Goal: Task Accomplishment & Management: Manage account settings

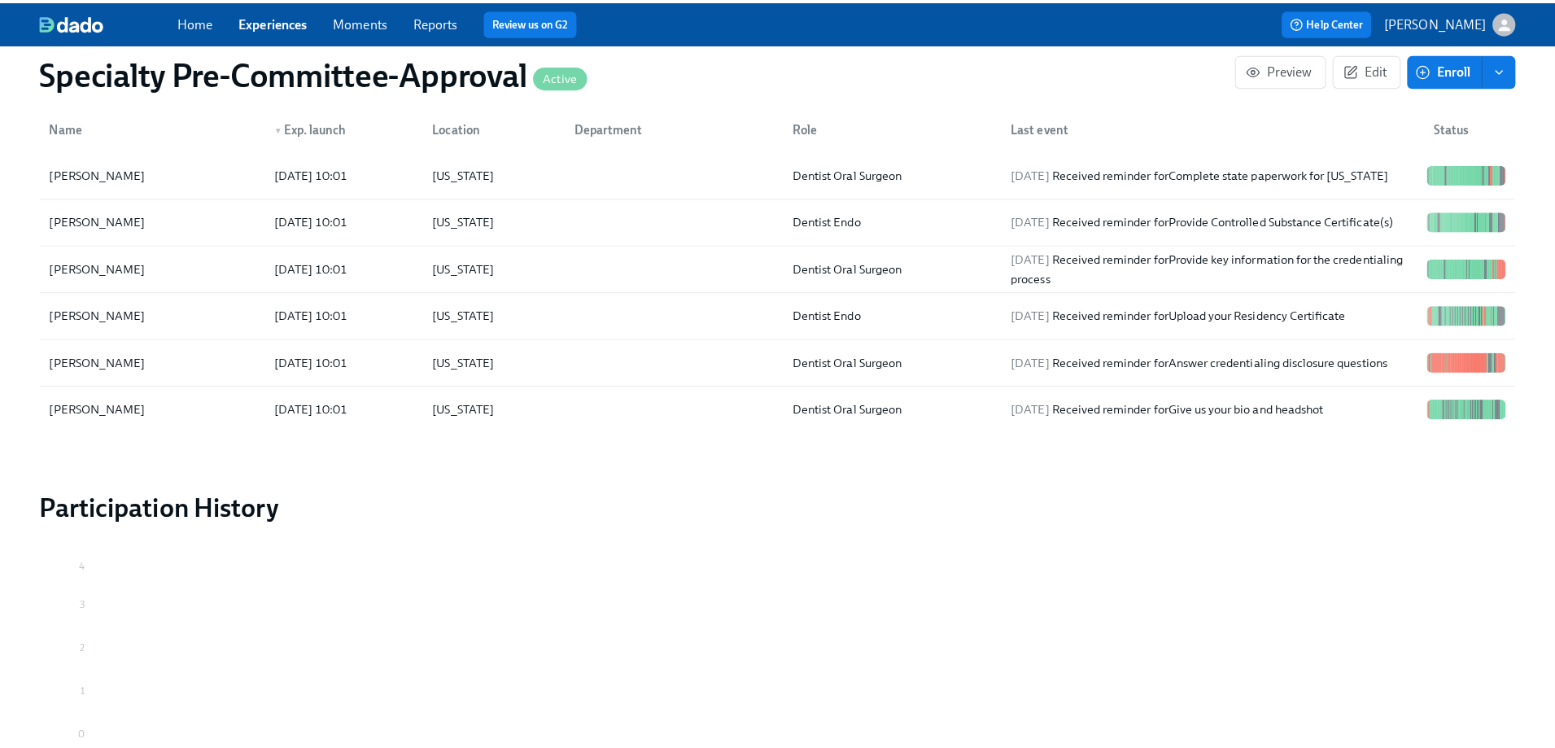
scroll to position [2715, 0]
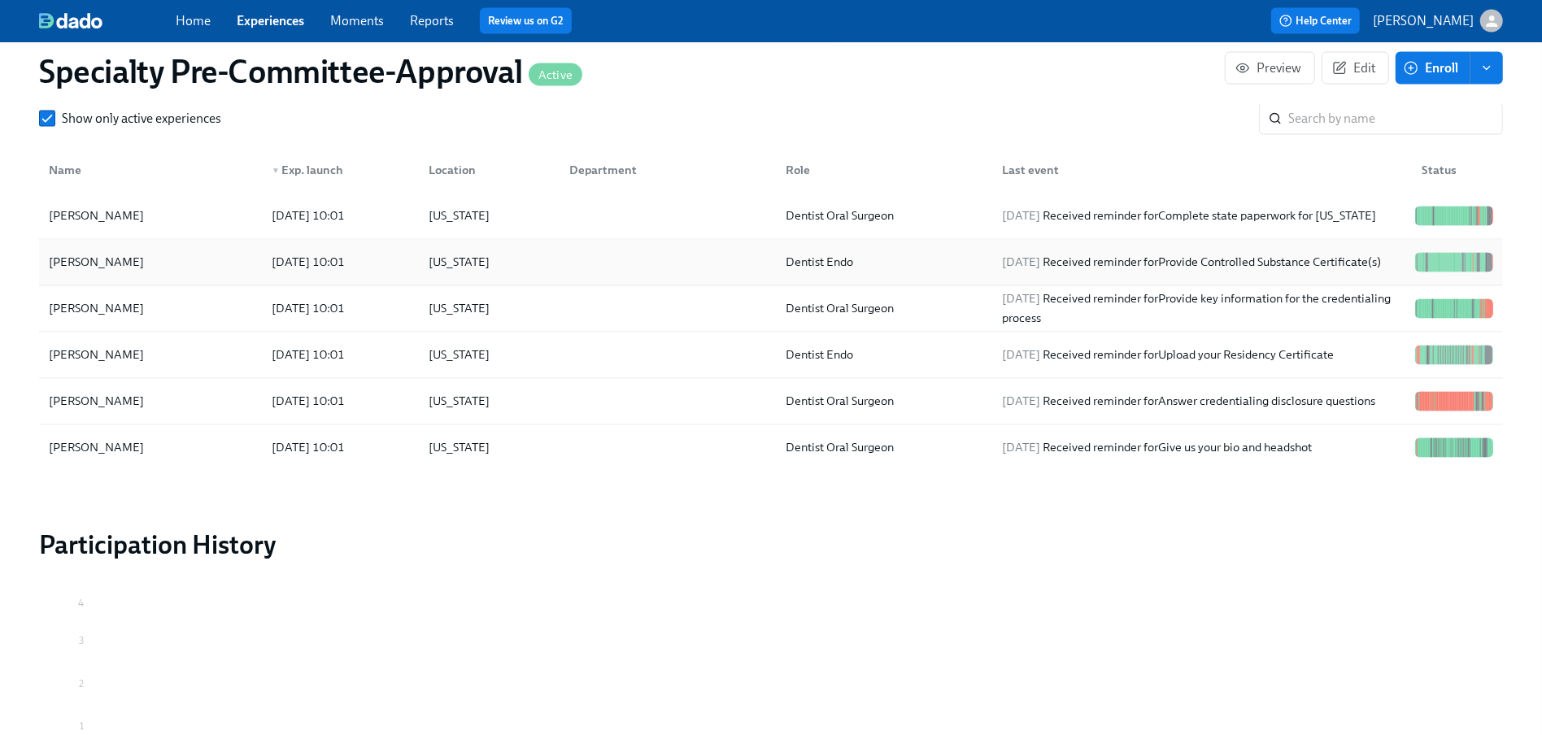
click at [105, 272] on div "[PERSON_NAME]" at bounding box center [96, 263] width 108 height 20
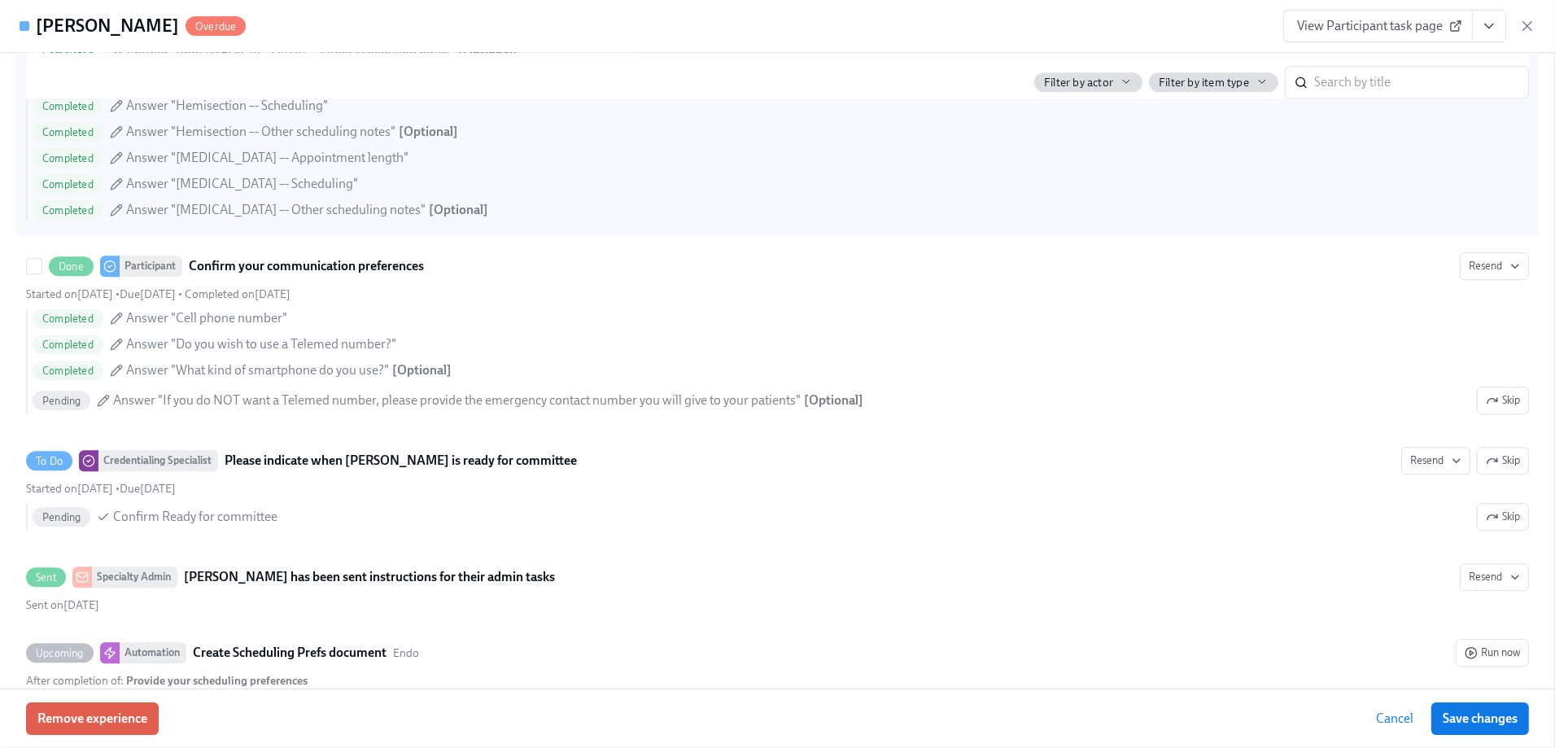
scroll to position [5613, 0]
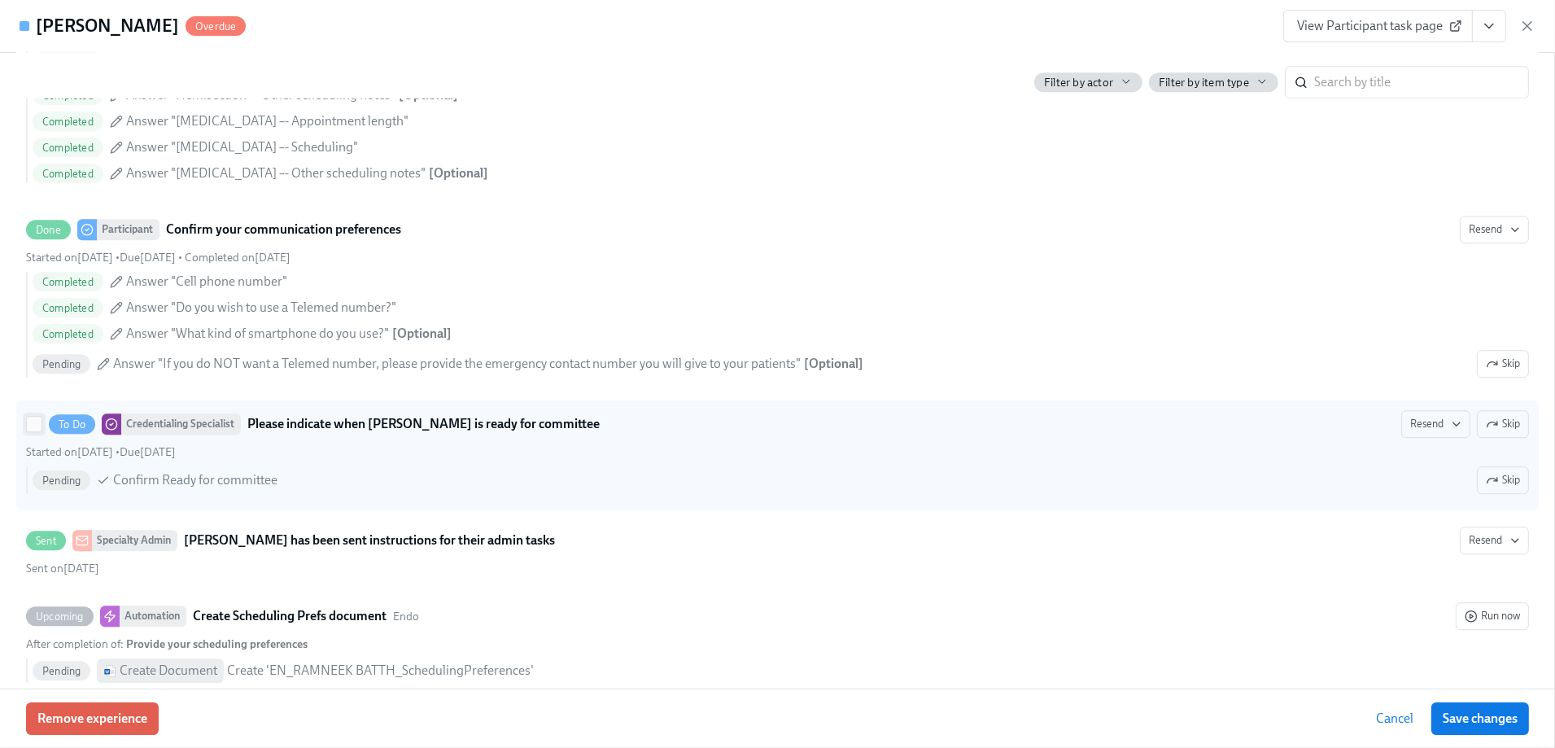
click at [33, 428] on input "To Do Credentialing Specialist Please indicate when [PERSON_NAME] is ready for …" at bounding box center [34, 423] width 15 height 15
checkbox input "true"
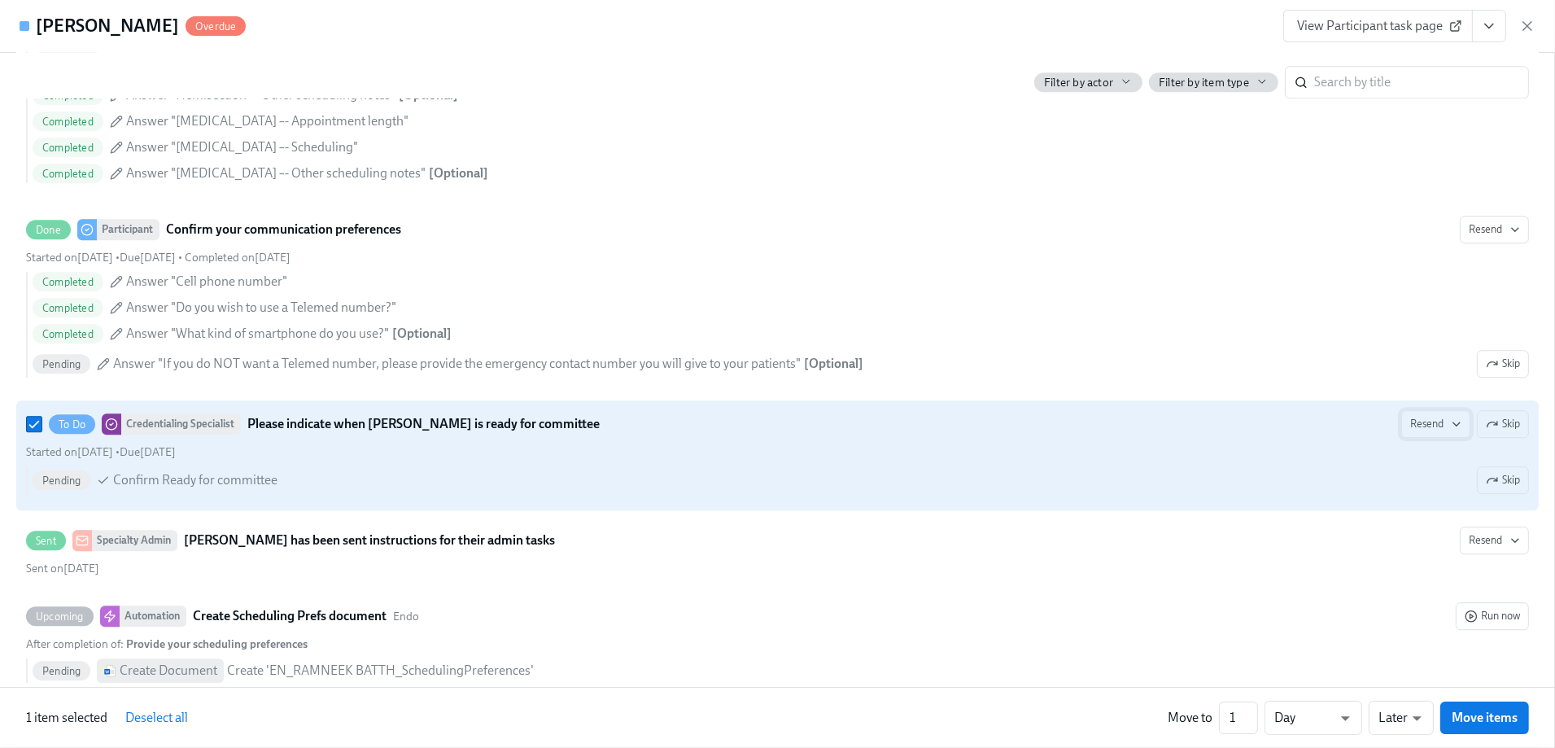
click at [1418, 432] on span "Resend" at bounding box center [1435, 424] width 51 height 16
click at [1440, 458] on div "Work Email" at bounding box center [1444, 459] width 85 height 18
